Goal: Information Seeking & Learning: Learn about a topic

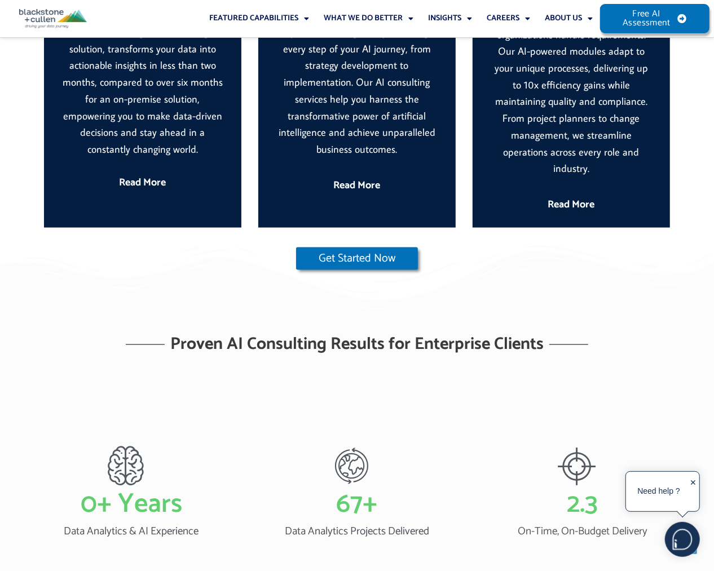
scroll to position [789, 0]
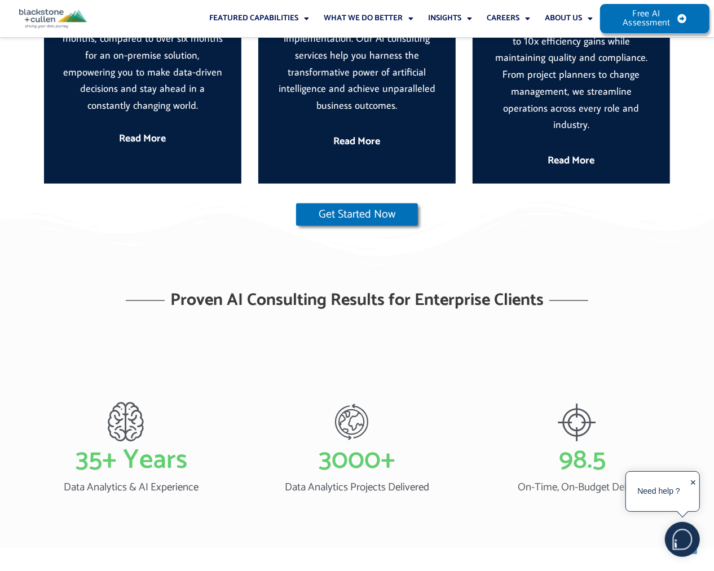
click at [696, 484] on div "✕" at bounding box center [693, 492] width 7 height 35
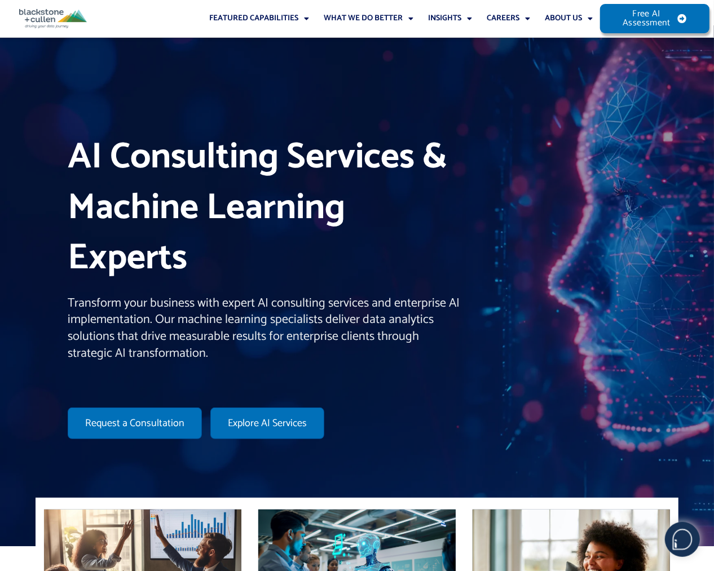
scroll to position [0, 0]
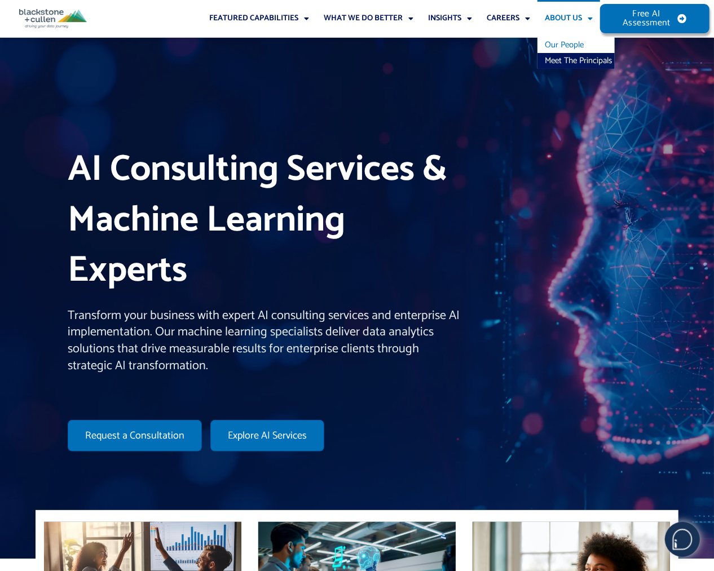
click at [566, 42] on link "Our People" at bounding box center [575, 45] width 77 height 16
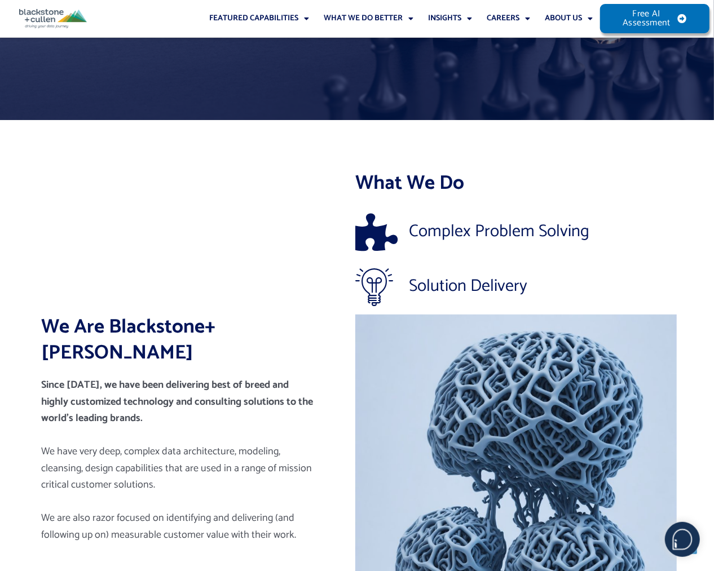
scroll to position [338, 0]
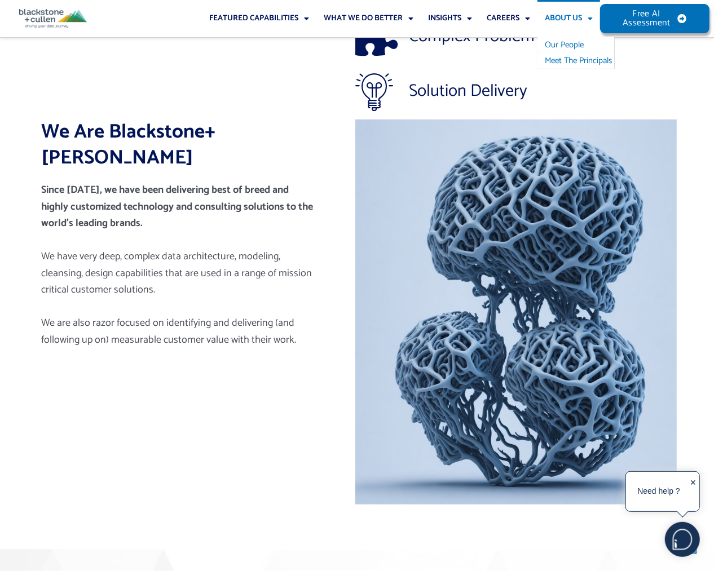
click at [580, 58] on link "Meet The Principals" at bounding box center [575, 61] width 77 height 16
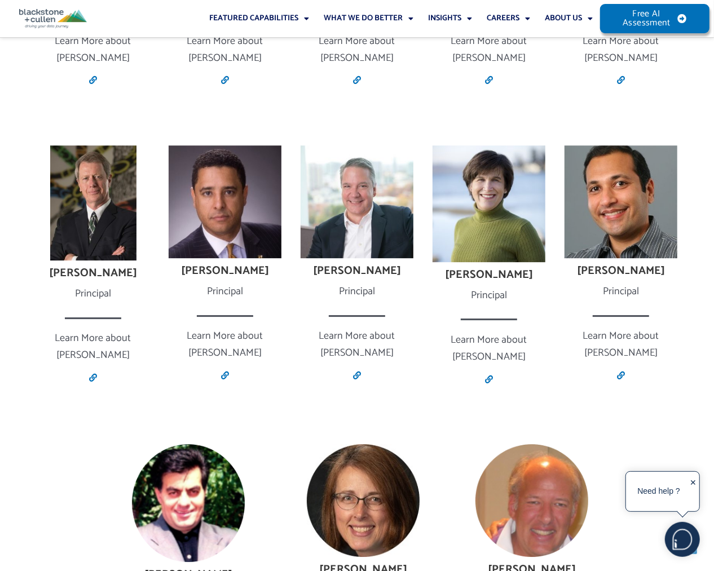
scroll to position [1840, 0]
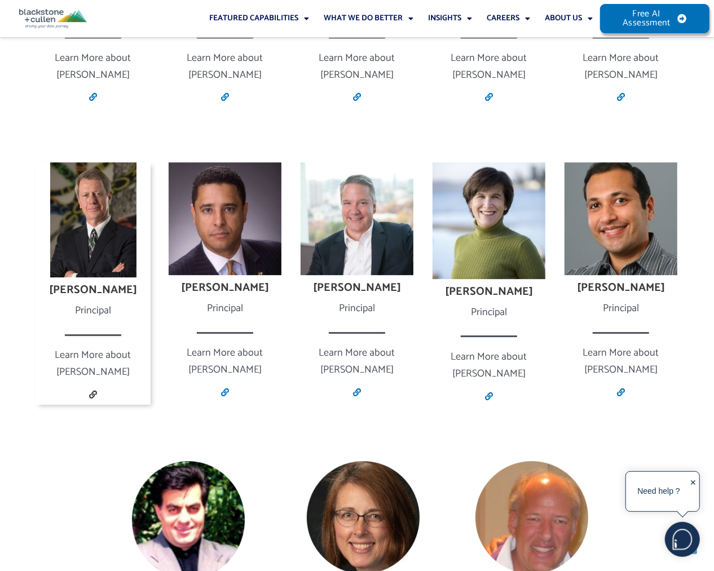
click at [97, 391] on icon at bounding box center [93, 395] width 8 height 8
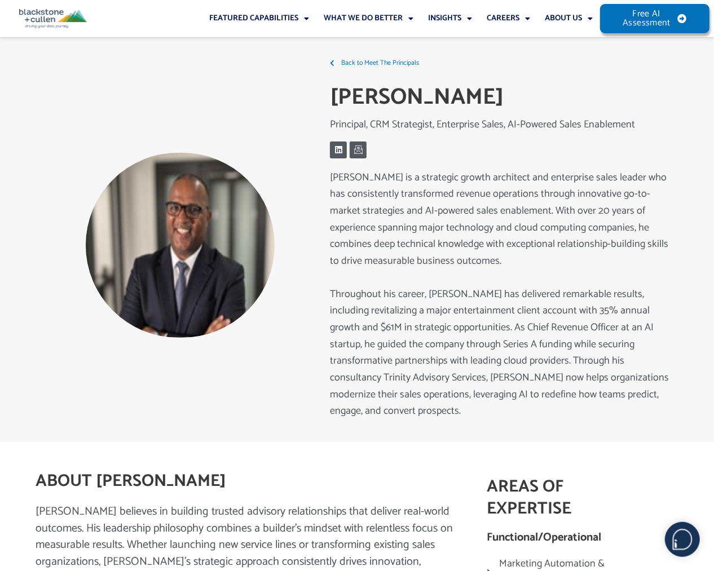
click at [67, 364] on div at bounding box center [180, 245] width 289 height 393
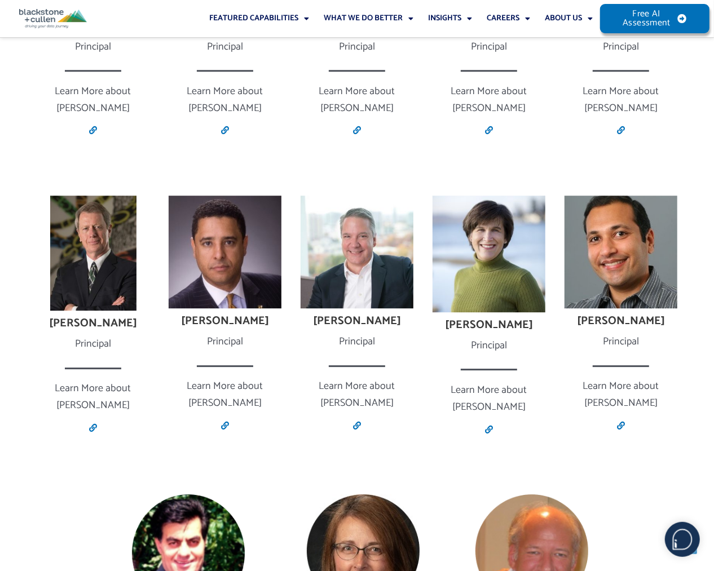
scroll to position [1840, 0]
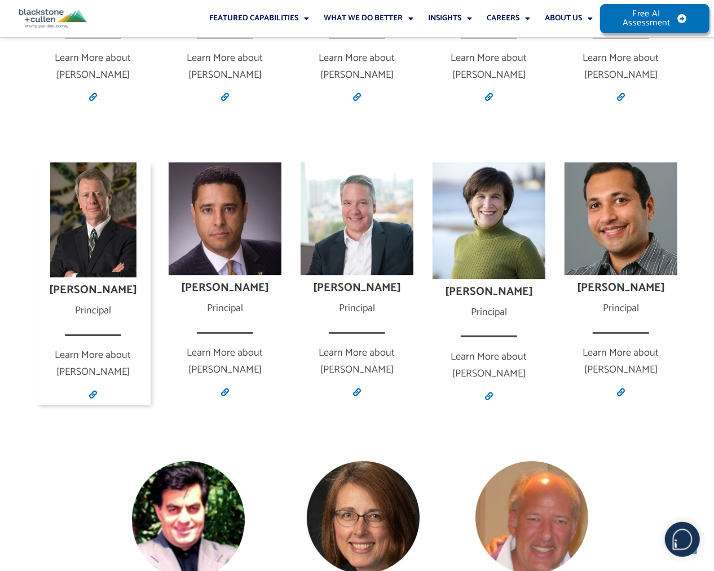
click at [108, 284] on h4 "[PERSON_NAME]" at bounding box center [93, 291] width 115 height 14
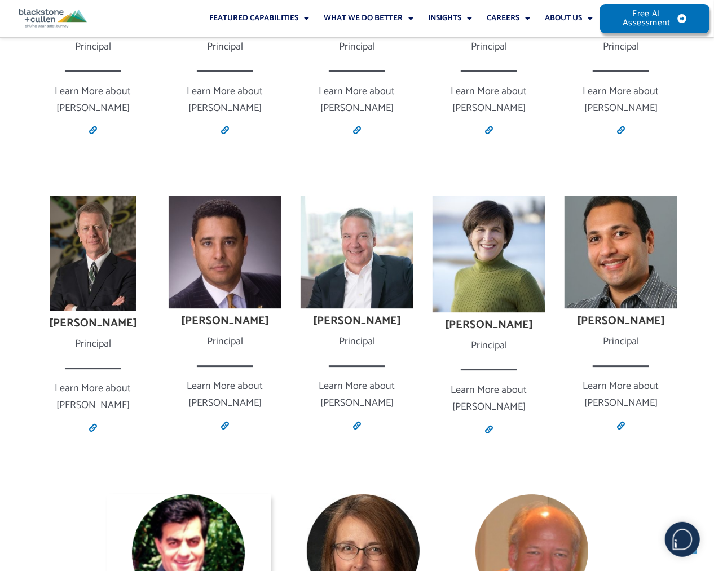
scroll to position [1840, 0]
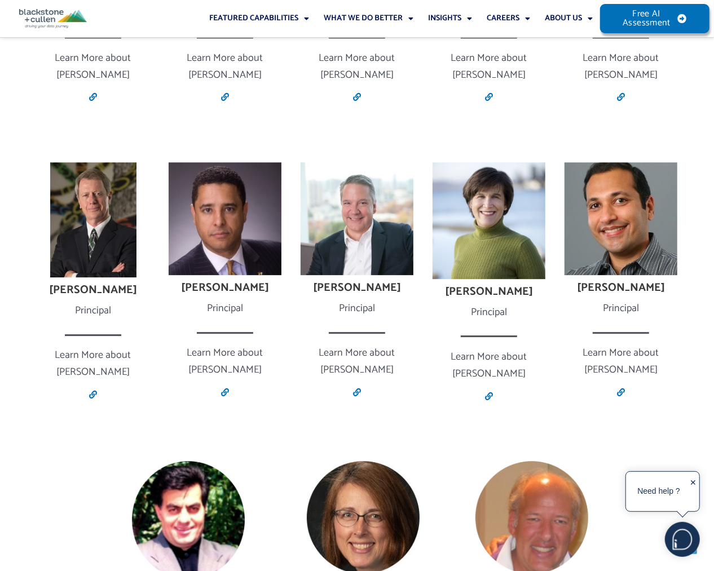
click at [116, 505] on div "Dr Nabil Ahmed Principal Learn More about Dr Nabil Link Kris Fuehr Principal Le…" at bounding box center [357, 575] width 643 height 340
click at [131, 562] on div "Dr Nabil Ahmed Principal Learn More about Dr Nabil Link Kris Fuehr Principal Le…" at bounding box center [357, 575] width 643 height 340
click at [106, 347] on p "Learn More about John" at bounding box center [93, 363] width 115 height 33
